Goal: Transaction & Acquisition: Purchase product/service

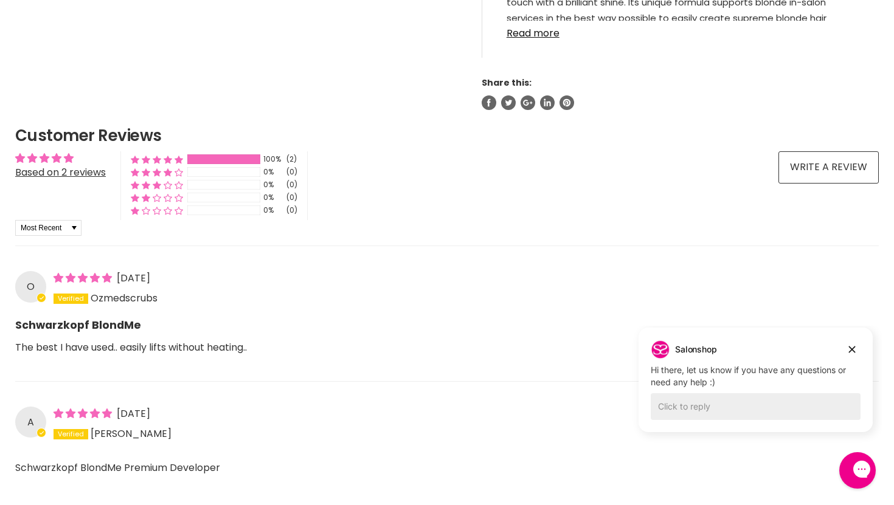
scroll to position [853, 0]
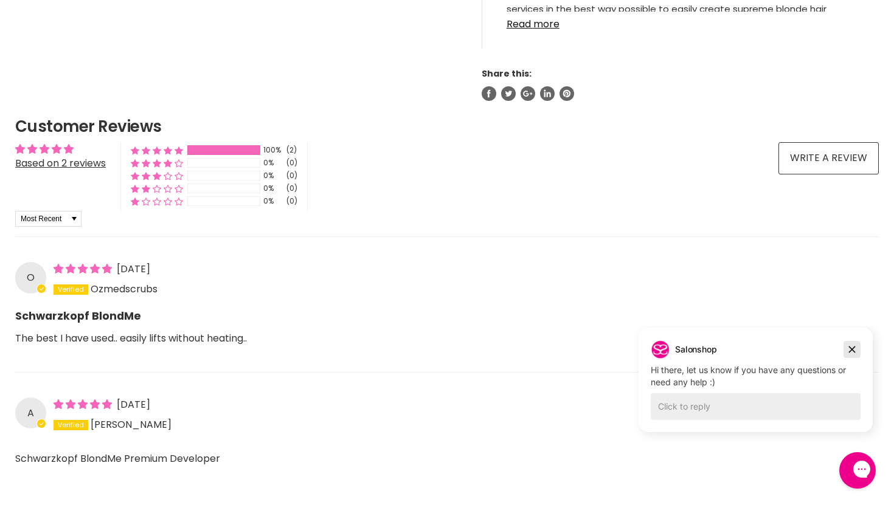
click at [853, 348] on icon "Dismiss campaign" at bounding box center [852, 350] width 7 height 7
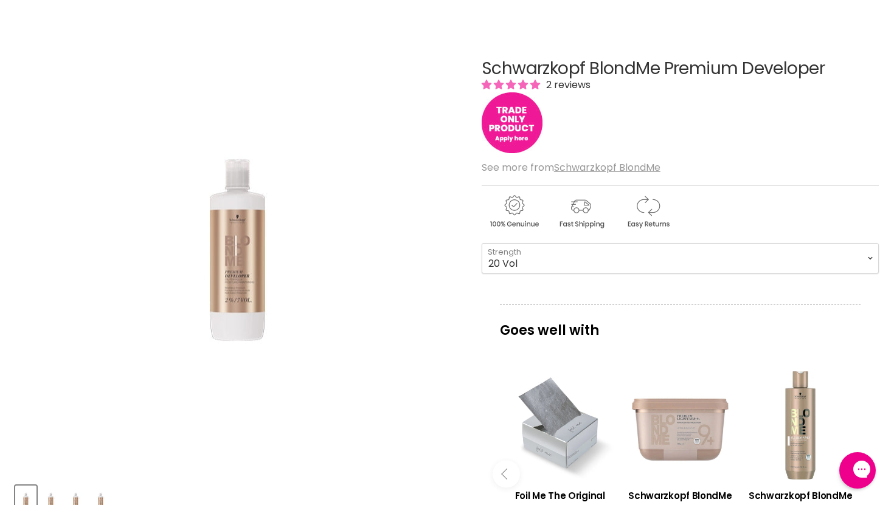
scroll to position [120, 0]
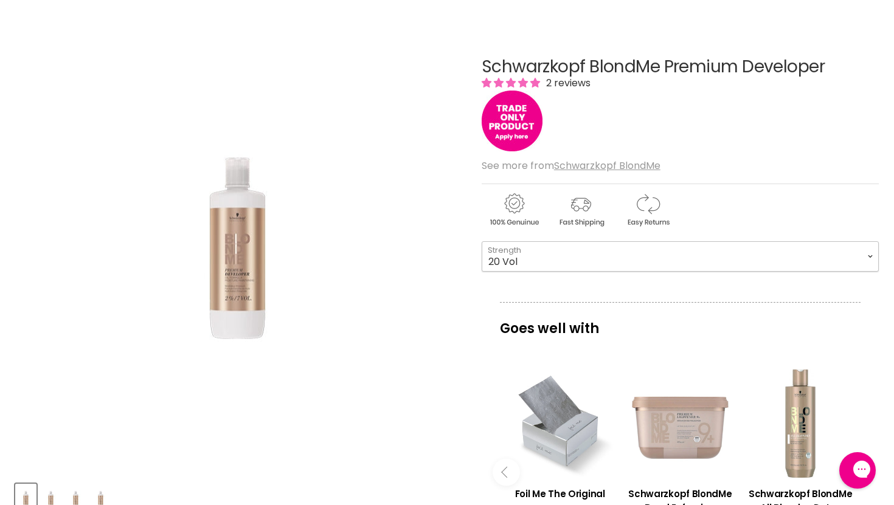
click at [597, 261] on select "7 Vol 20 Vol 30 Vol 40 Vol" at bounding box center [680, 256] width 397 height 30
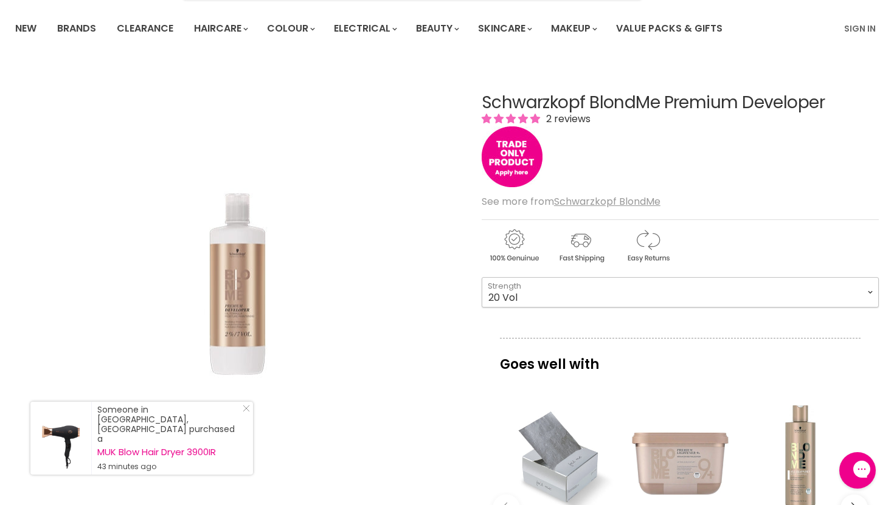
scroll to position [67, 0]
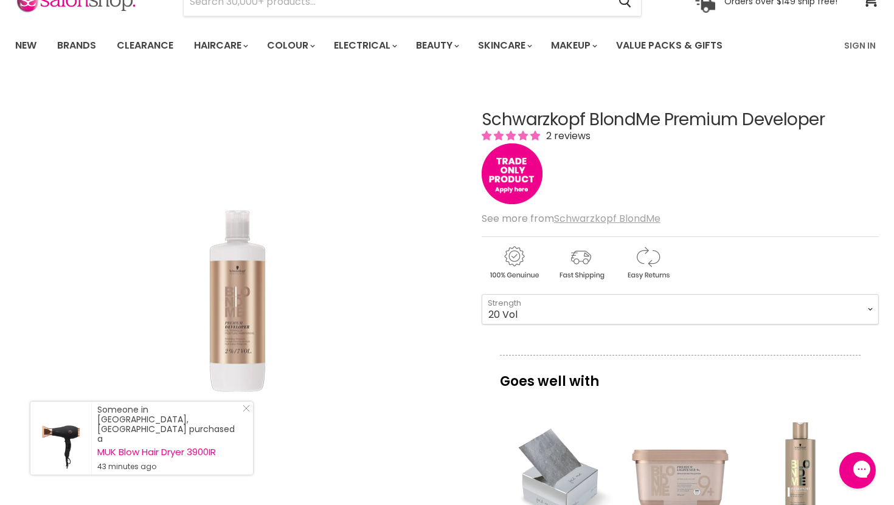
click at [590, 215] on u "Schwarzkopf BlondMe" at bounding box center [607, 219] width 106 height 14
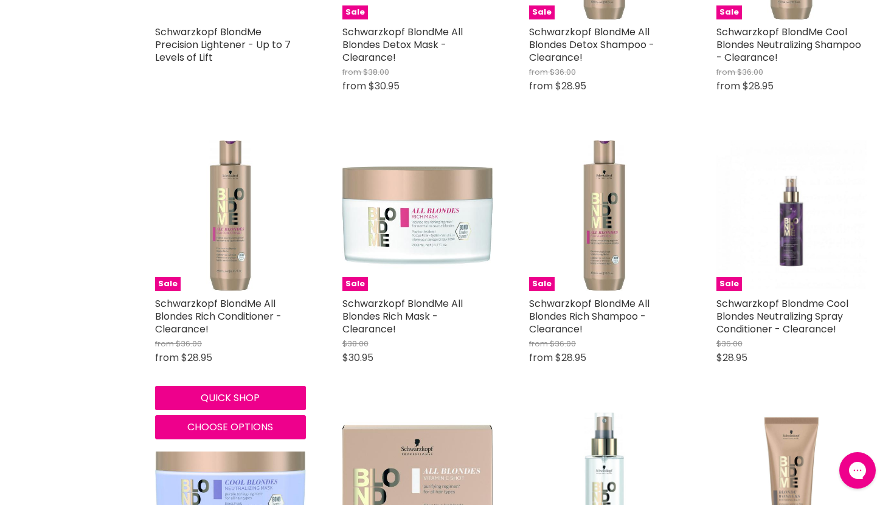
scroll to position [1370, 0]
